Goal: Task Accomplishment & Management: Manage account settings

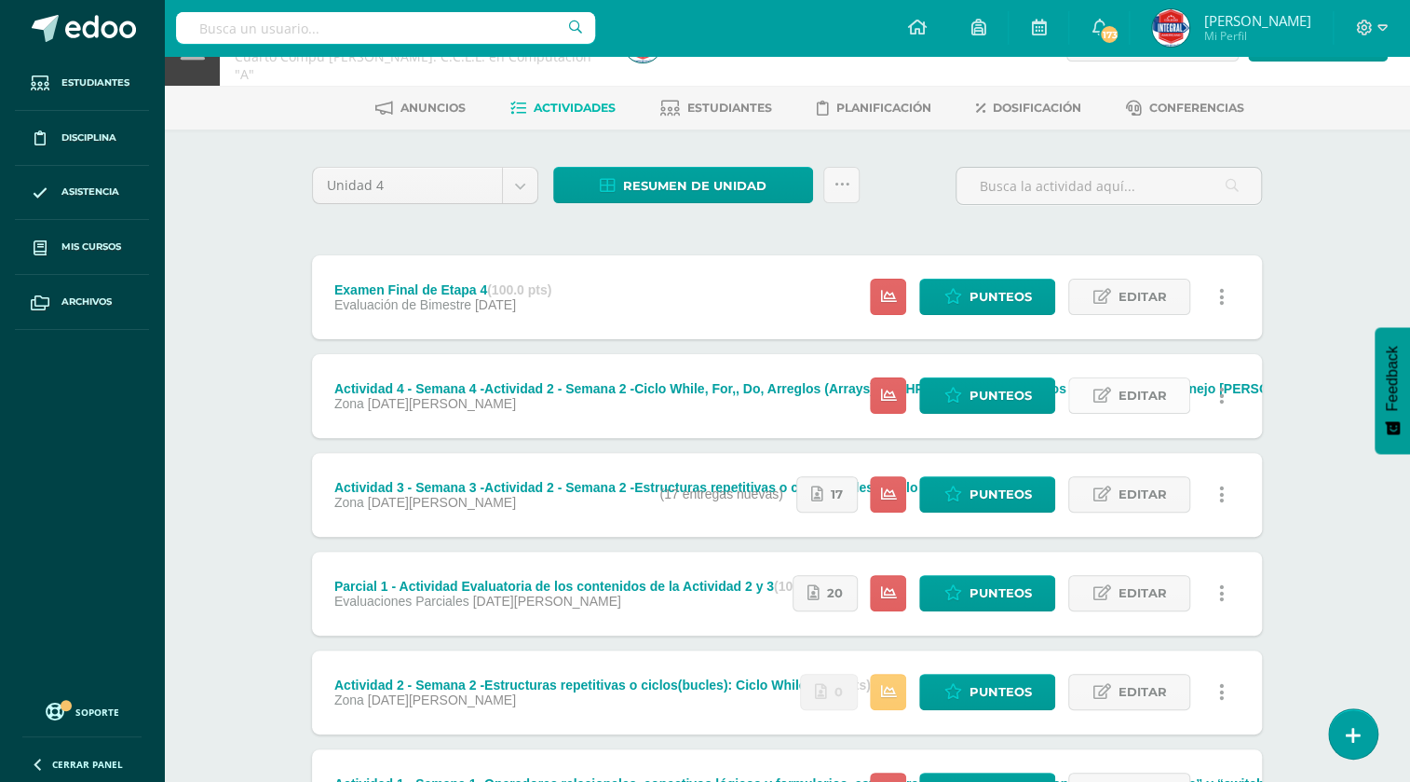
scroll to position [84, 0]
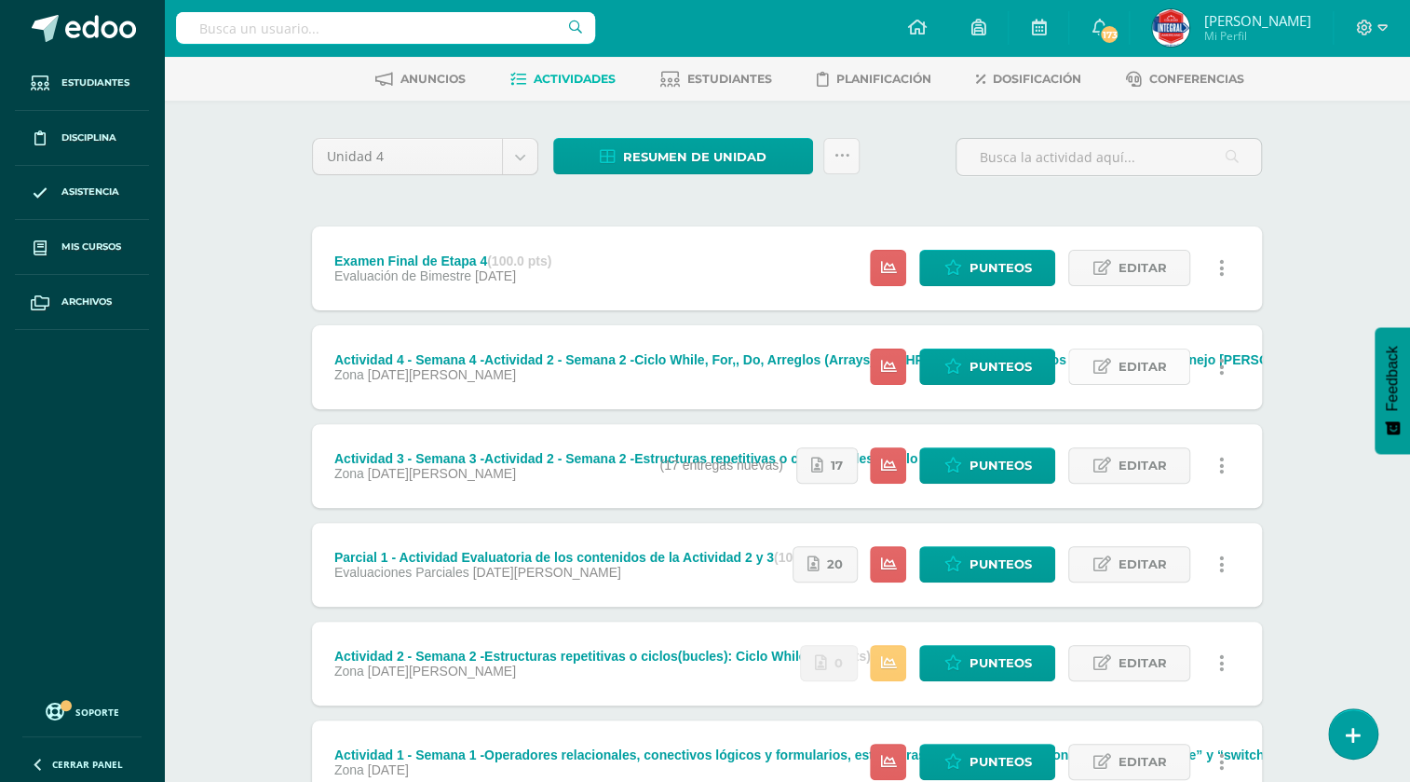
click at [1155, 377] on span "Editar" at bounding box center [1142, 366] width 48 height 34
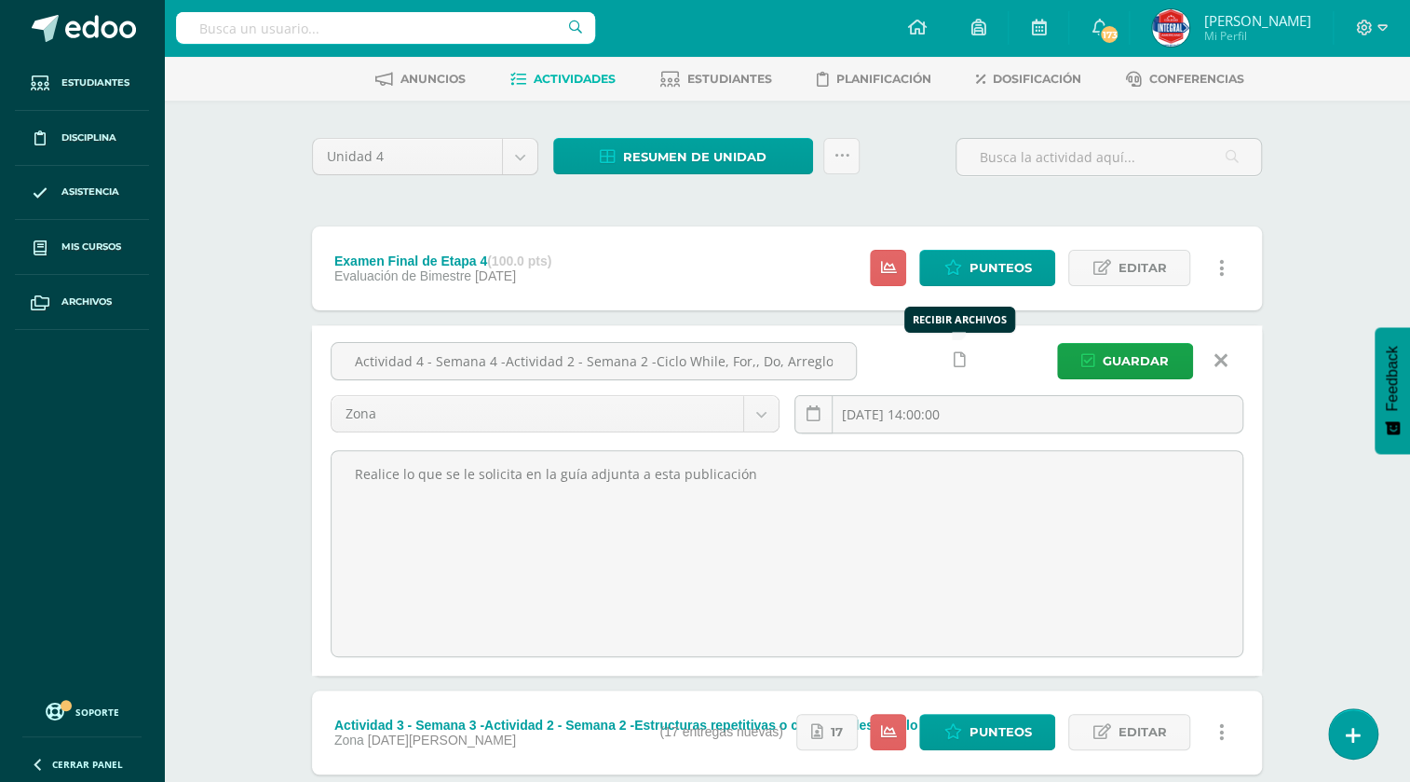
click at [960, 360] on icon at bounding box center [960, 360] width 12 height 16
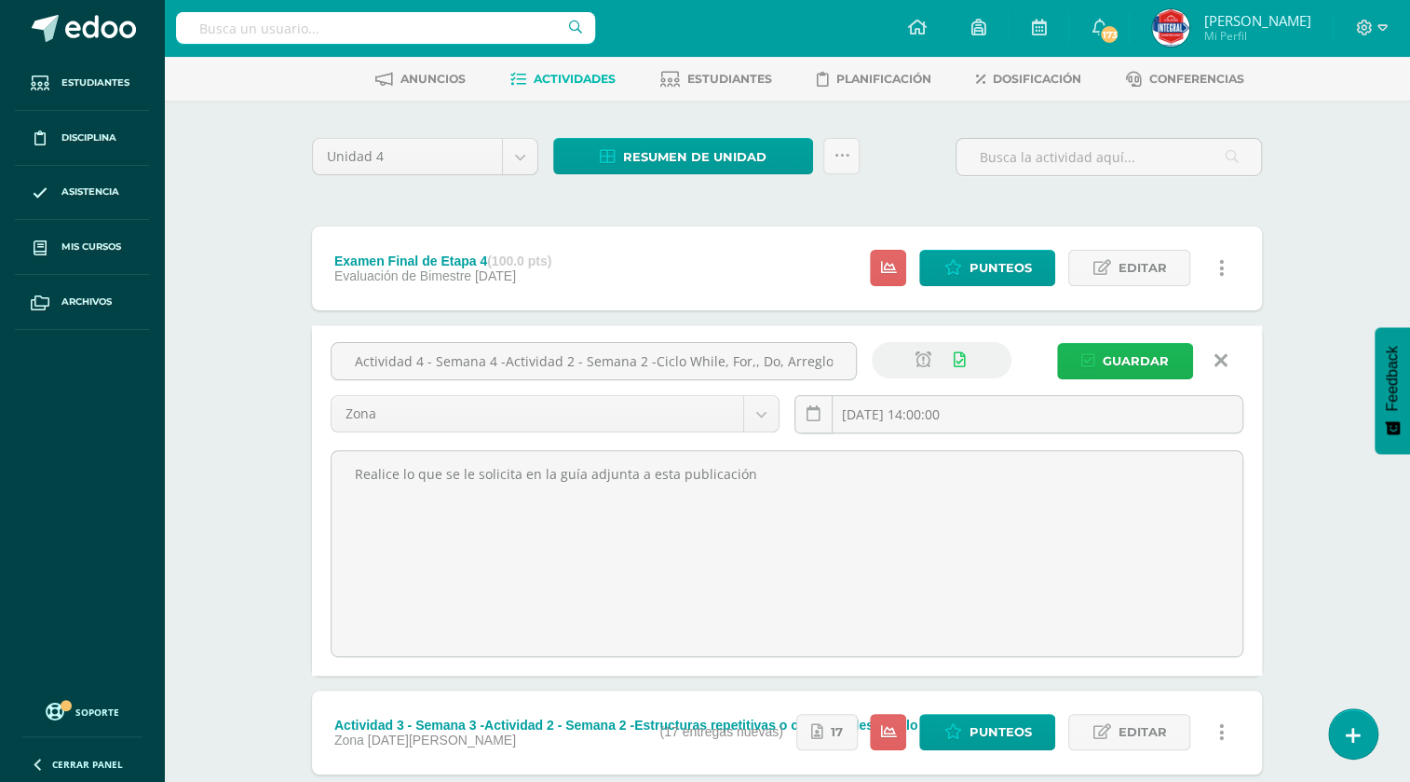
click at [1107, 364] on span "Guardar" at bounding box center [1136, 361] width 66 height 34
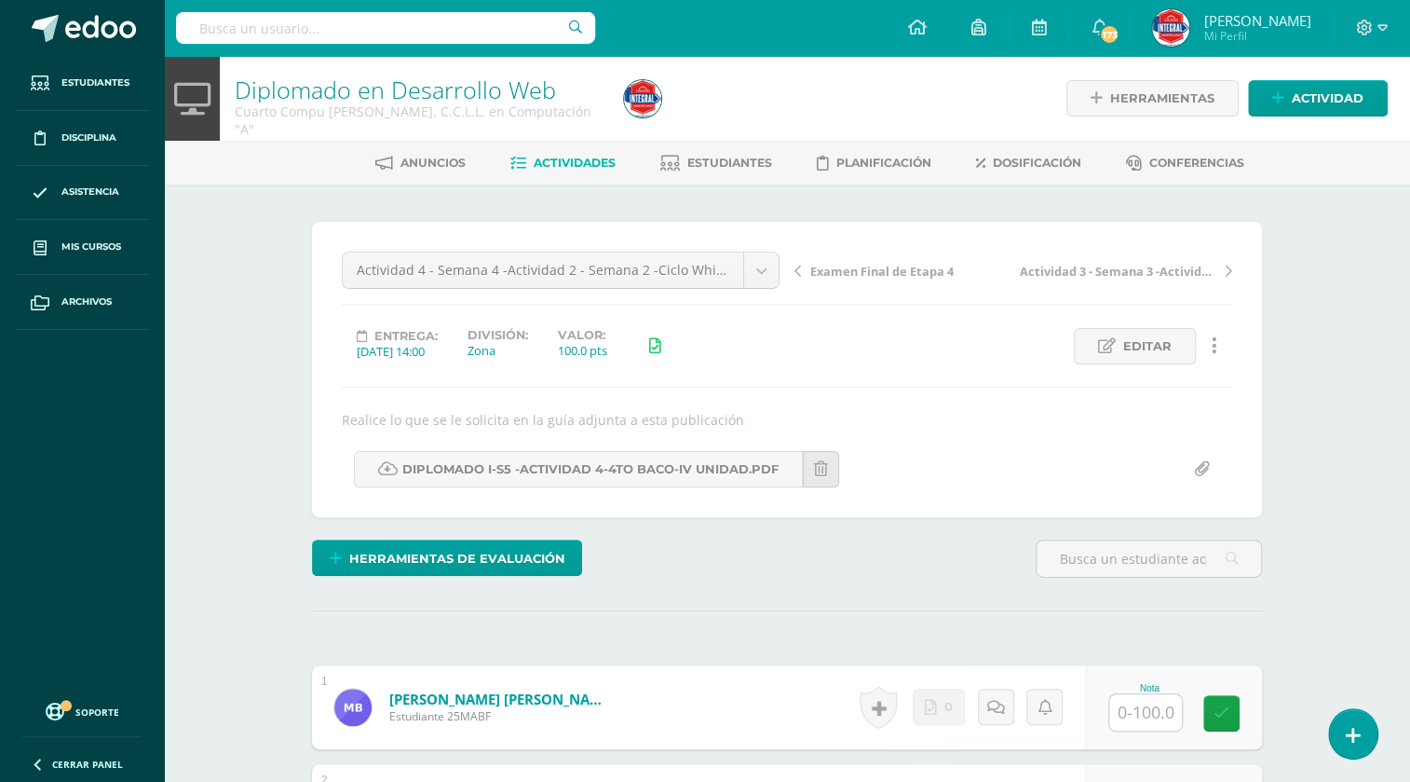
click at [1202, 473] on input "file" at bounding box center [1202, 469] width 36 height 36
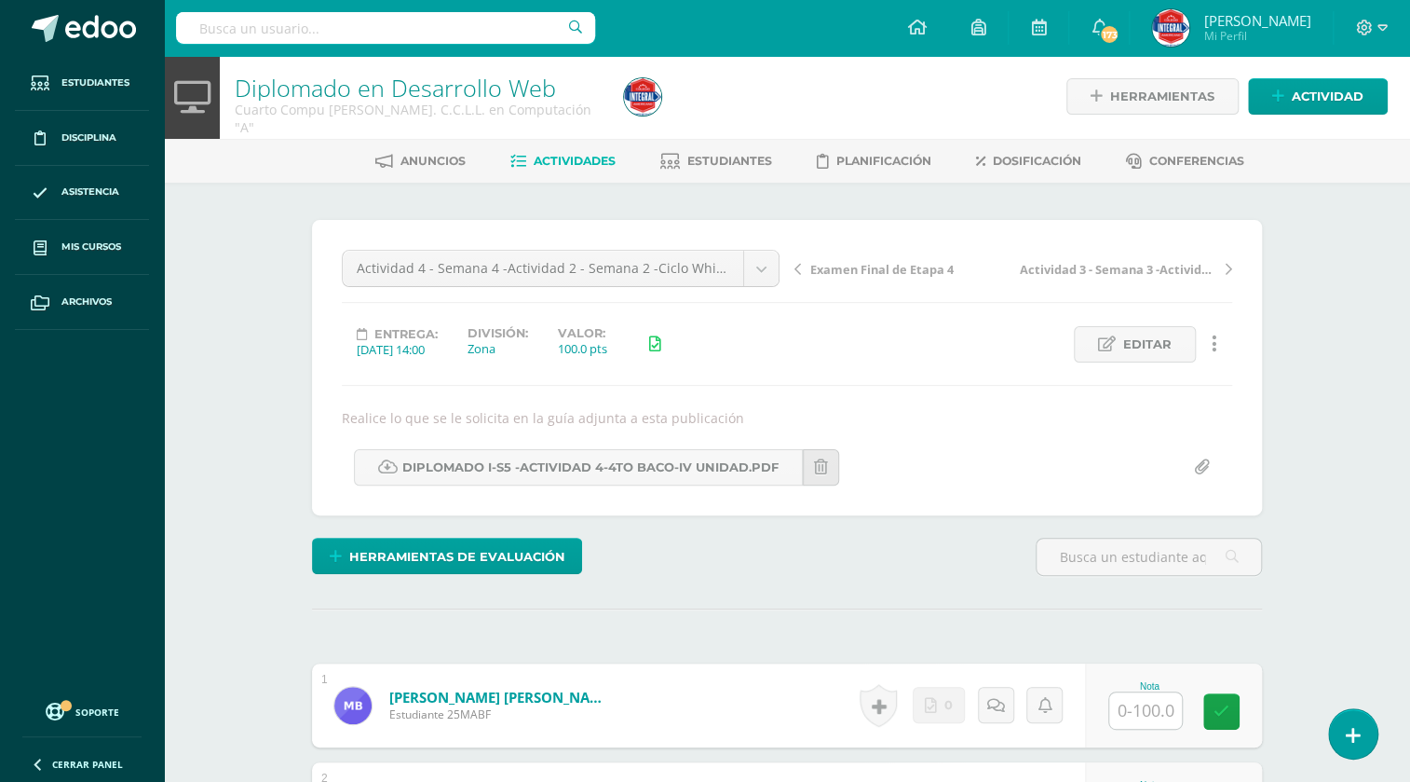
type input "C:\fakepath\Diplomado I-S5 -Actividad 4-4TO BACO-IV Unidad.pdf"
click at [1105, 354] on link "Editar" at bounding box center [1135, 344] width 122 height 36
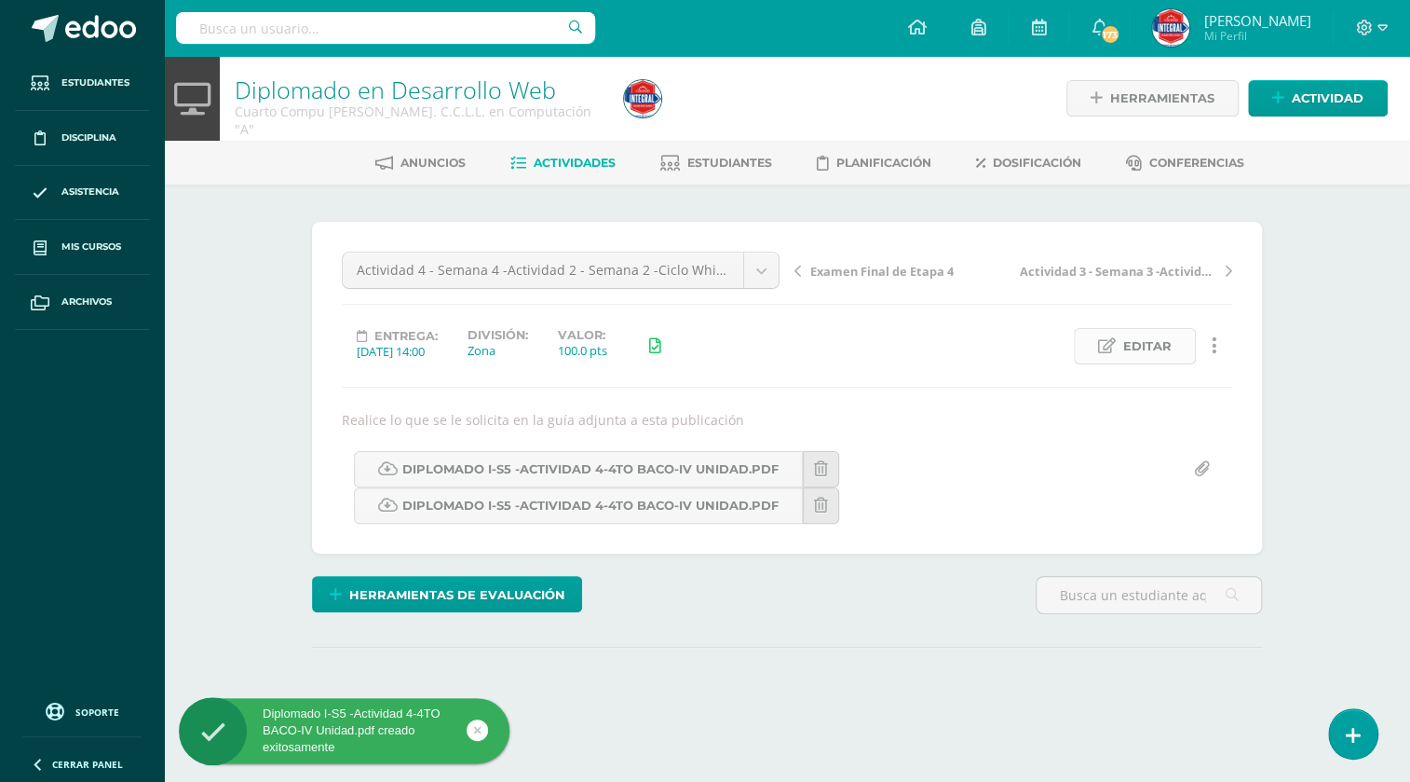
click at [1155, 355] on span "Editar" at bounding box center [1147, 346] width 48 height 34
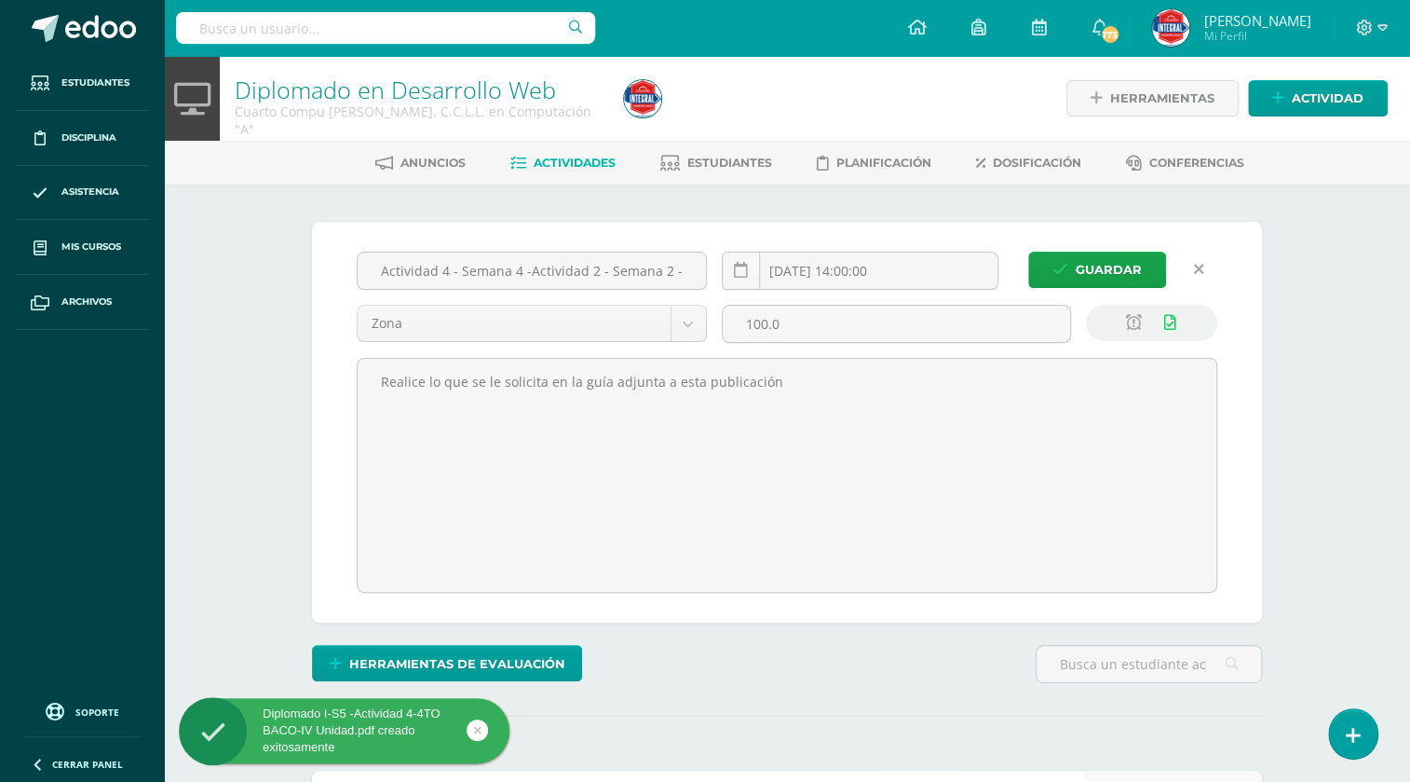
click at [1128, 306] on link at bounding box center [1134, 323] width 36 height 36
click at [1066, 279] on button "Guardar" at bounding box center [1097, 270] width 138 height 36
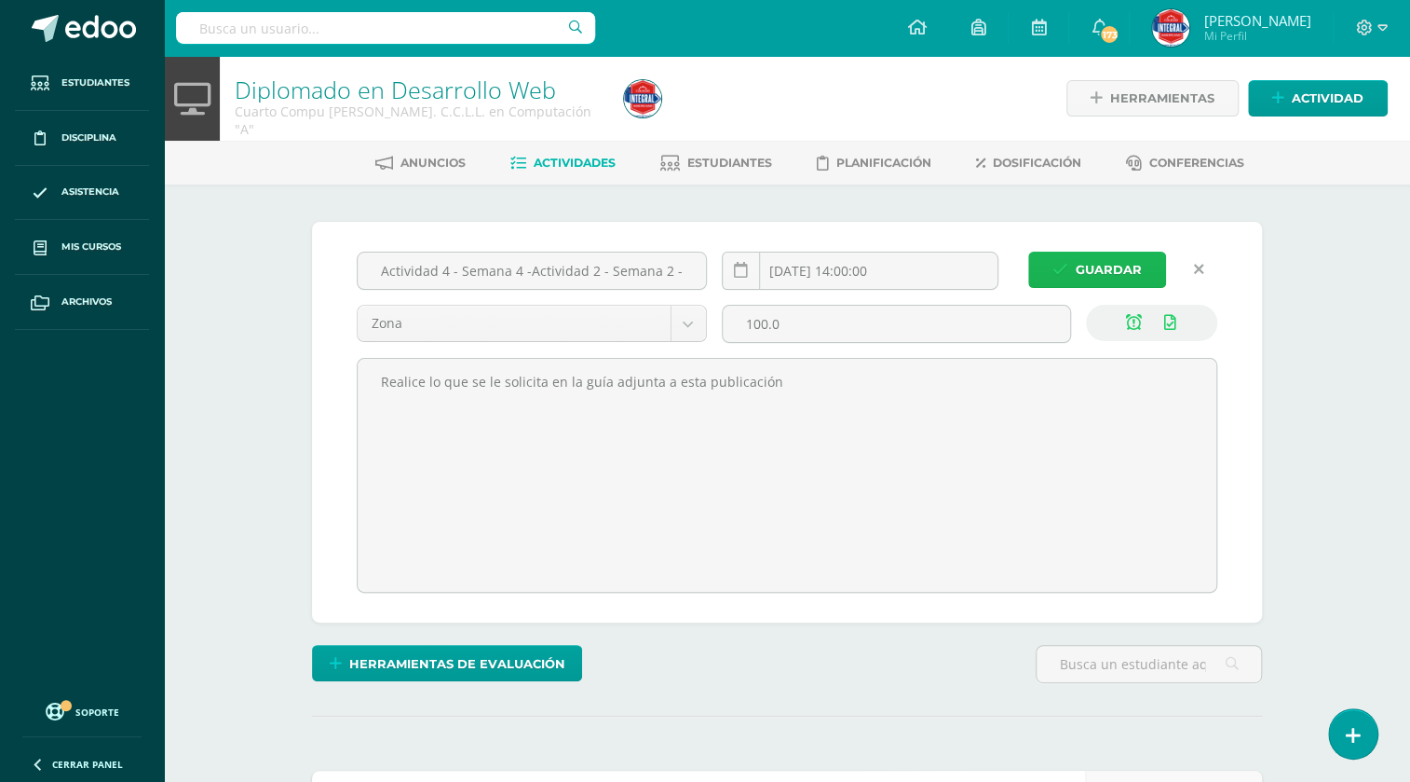
scroll to position [1, 0]
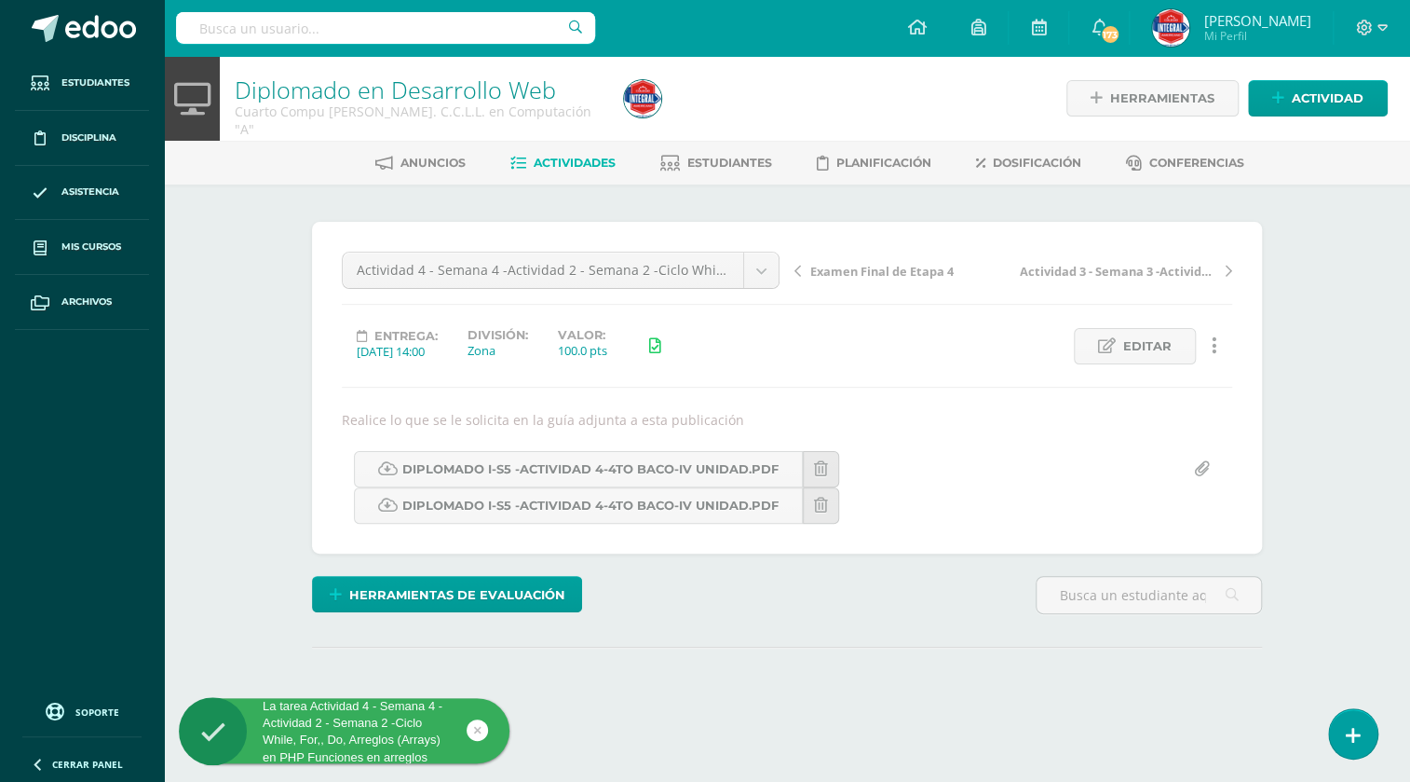
click at [1213, 350] on icon at bounding box center [1215, 345] width 6 height 20
click at [1213, 339] on icon at bounding box center [1215, 345] width 6 height 20
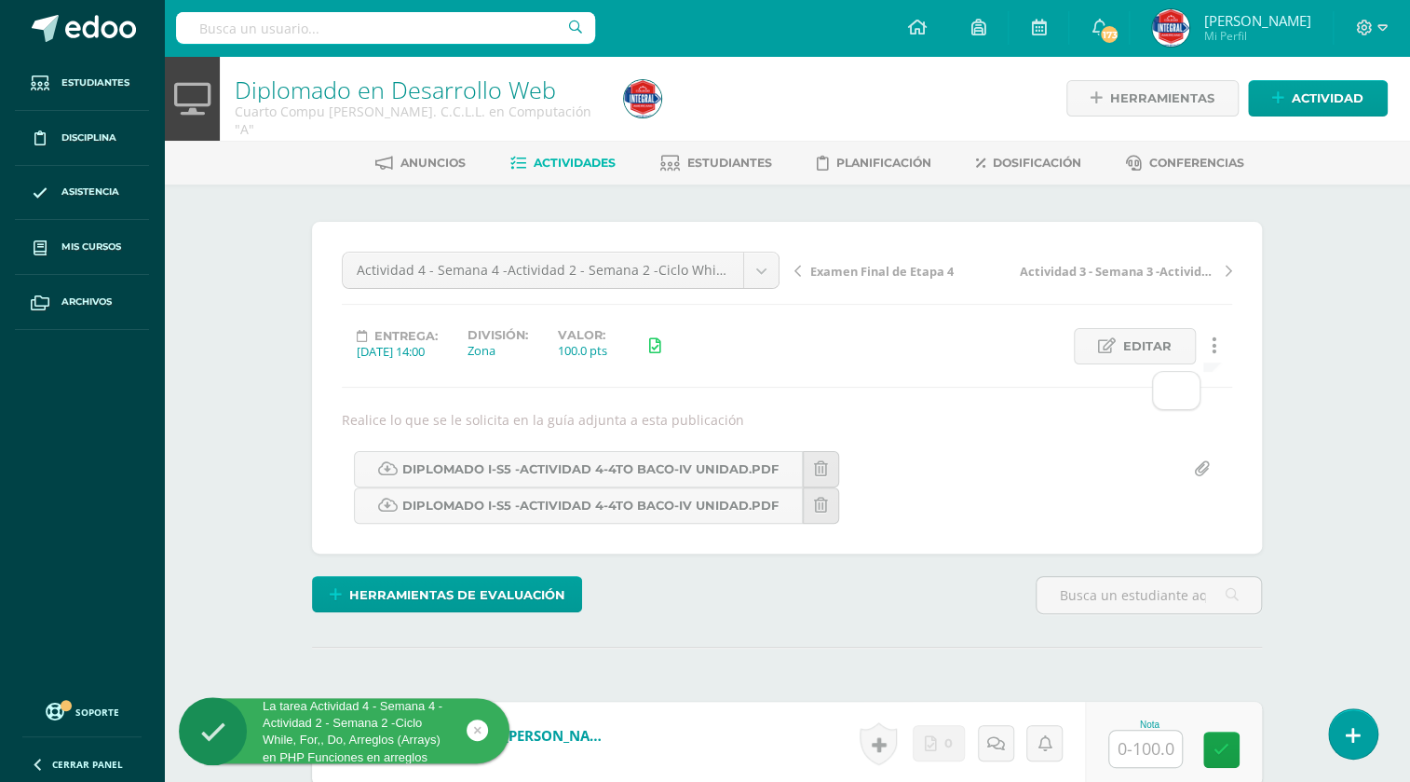
click at [1219, 347] on link at bounding box center [1214, 346] width 36 height 36
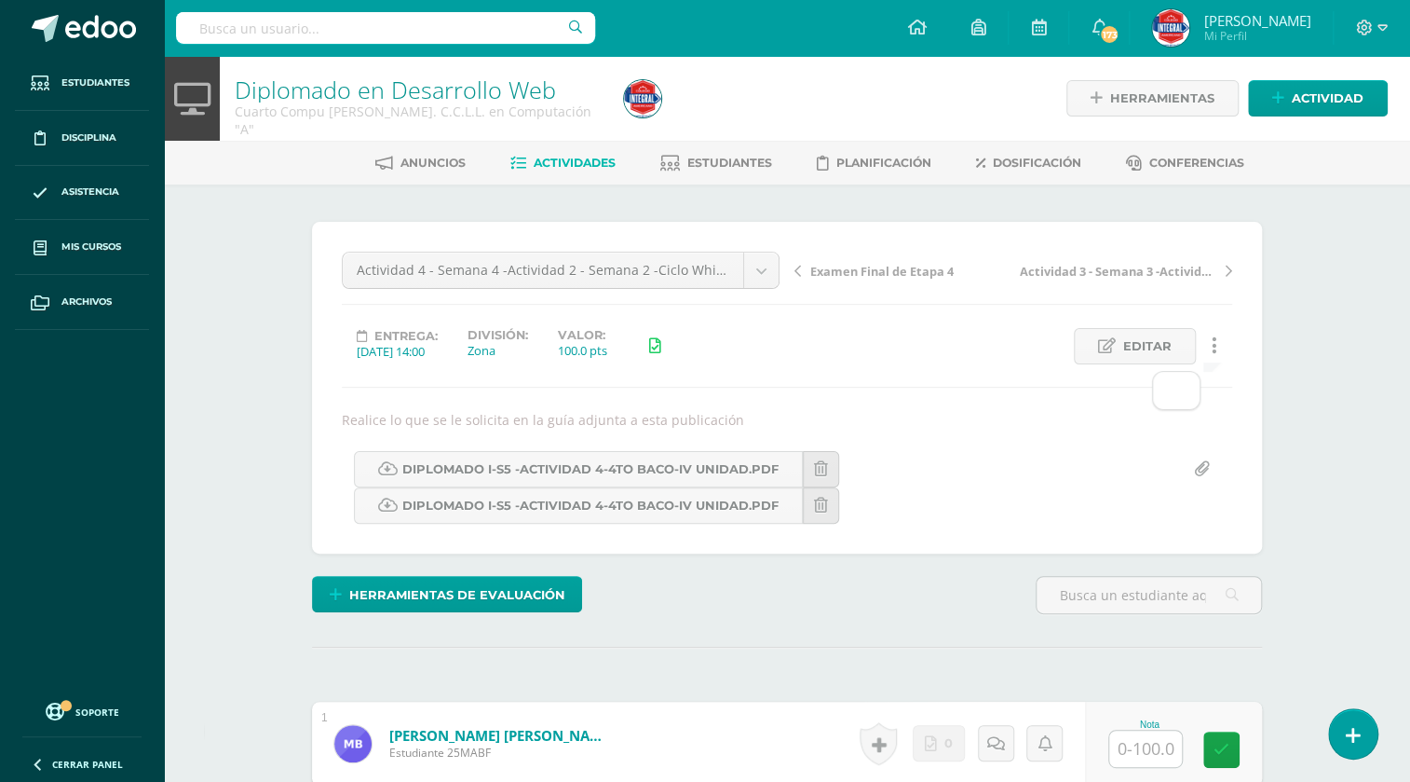
click at [1216, 341] on link at bounding box center [1214, 346] width 36 height 36
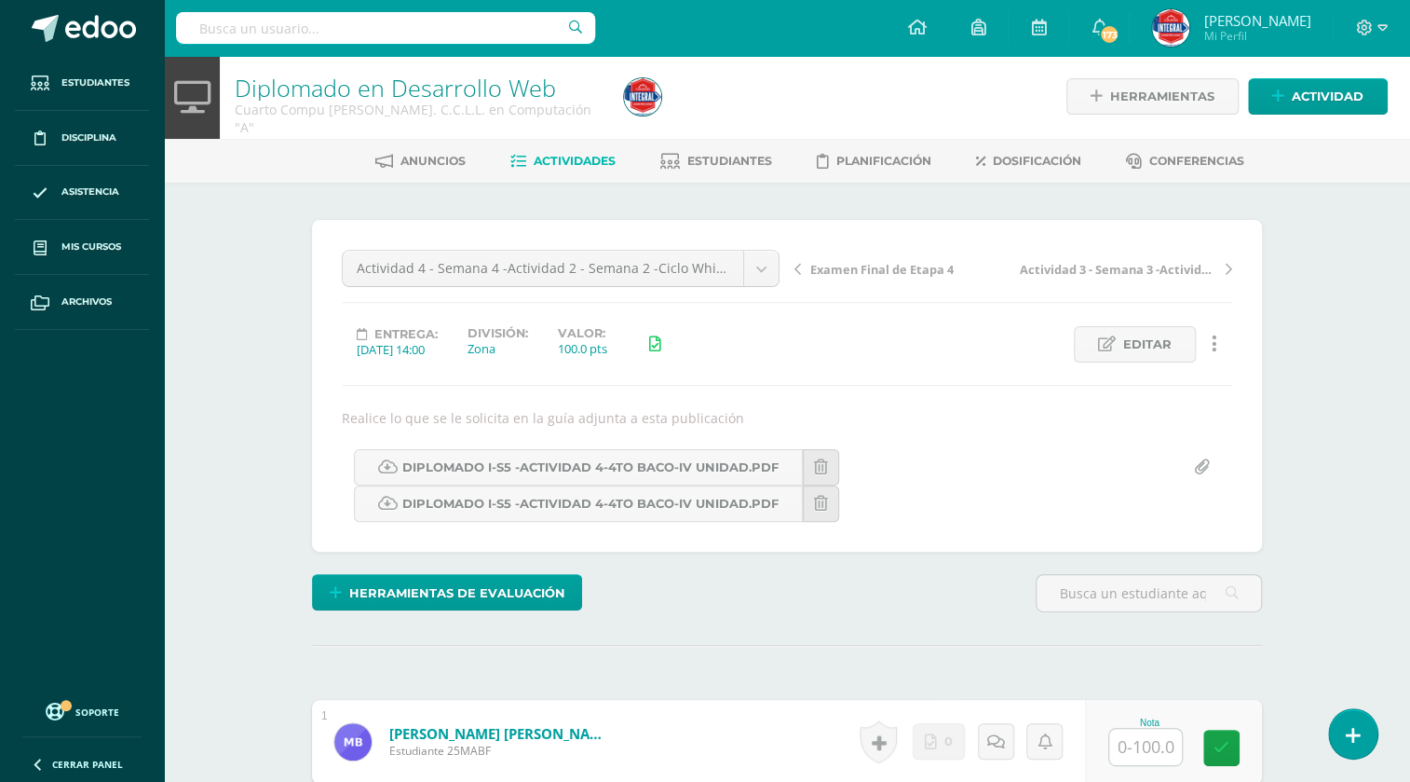
scroll to position [3, 0]
click at [1212, 345] on icon at bounding box center [1215, 343] width 6 height 20
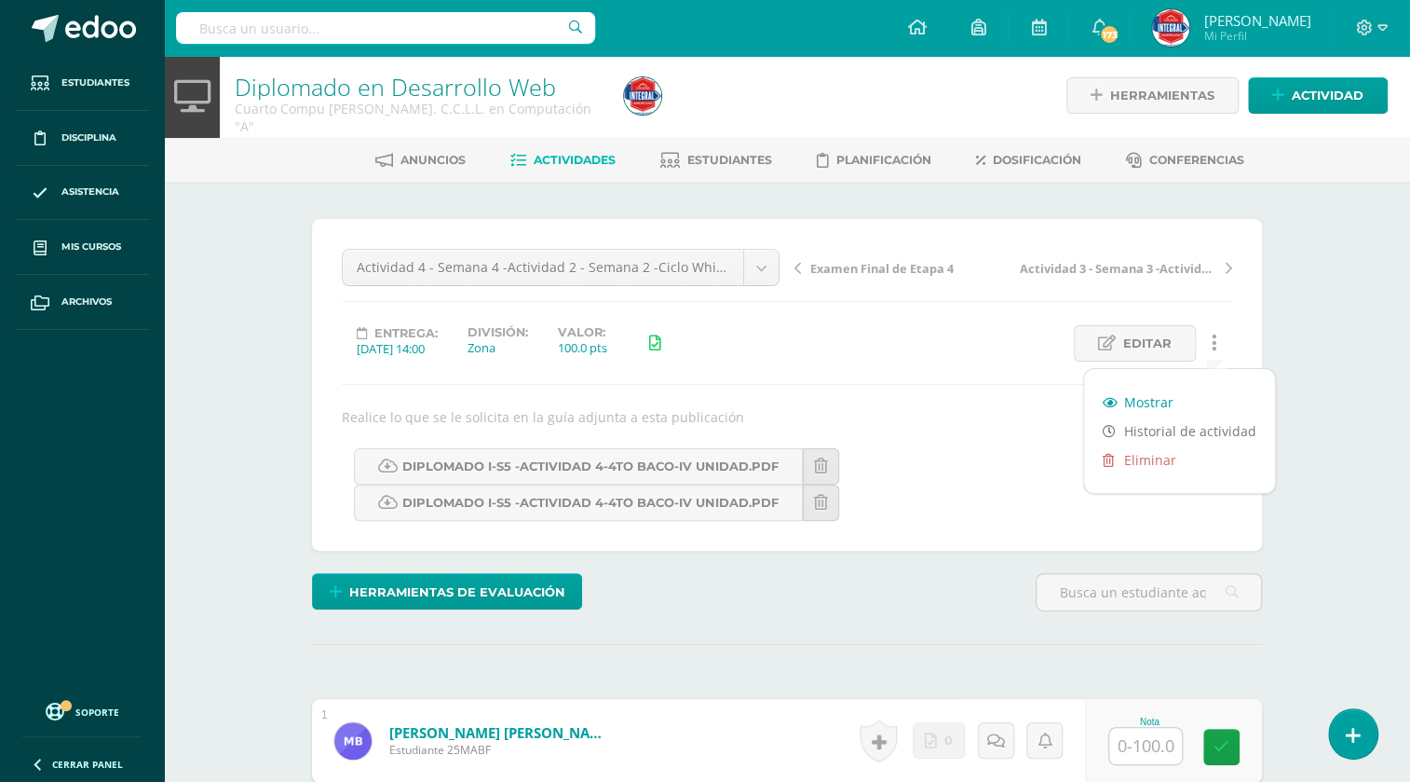
click at [1170, 403] on link "Mostrar" at bounding box center [1179, 402] width 191 height 29
click at [1160, 407] on link "Mostrar" at bounding box center [1179, 401] width 191 height 29
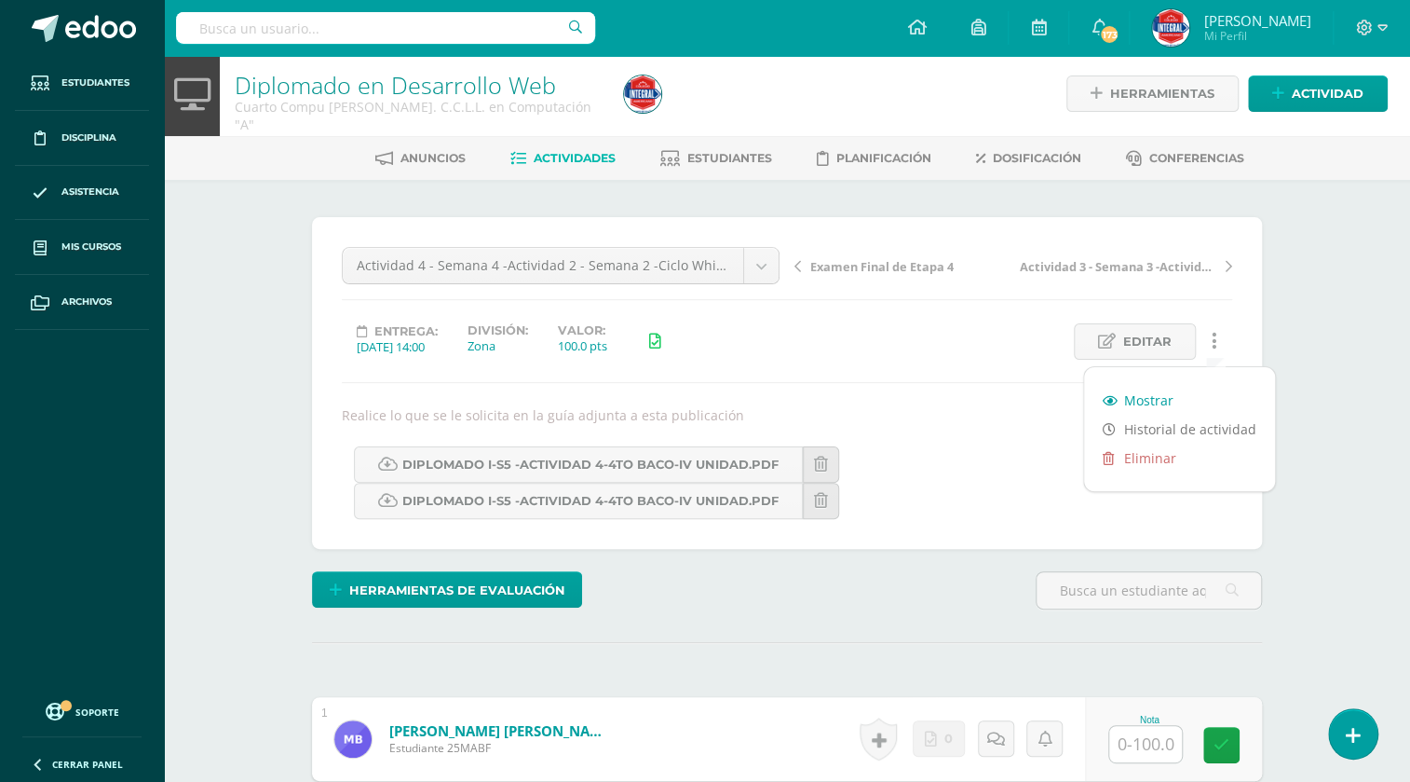
click at [1152, 398] on link "Mostrar" at bounding box center [1179, 400] width 191 height 29
